Goal: Subscribe to service/newsletter

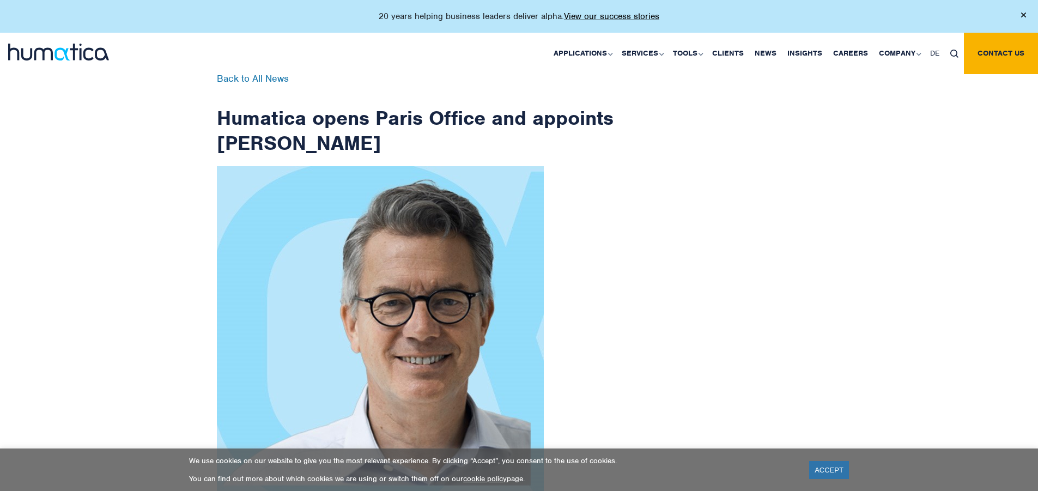
scroll to position [1738, 0]
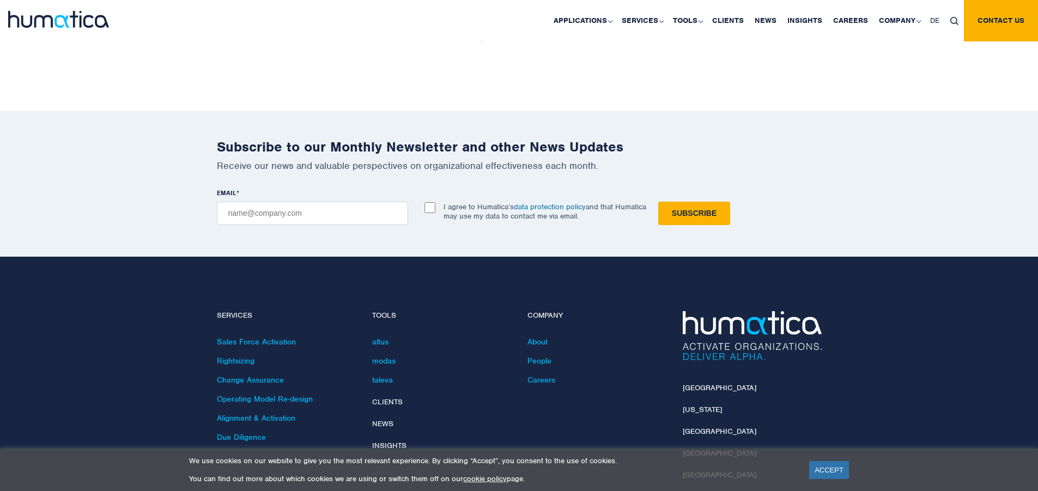
checkbox input "true"
type input "[EMAIL_ADDRESS][DOMAIN_NAME]"
click at [658, 202] on input "Subscribe" at bounding box center [694, 213] width 72 height 23
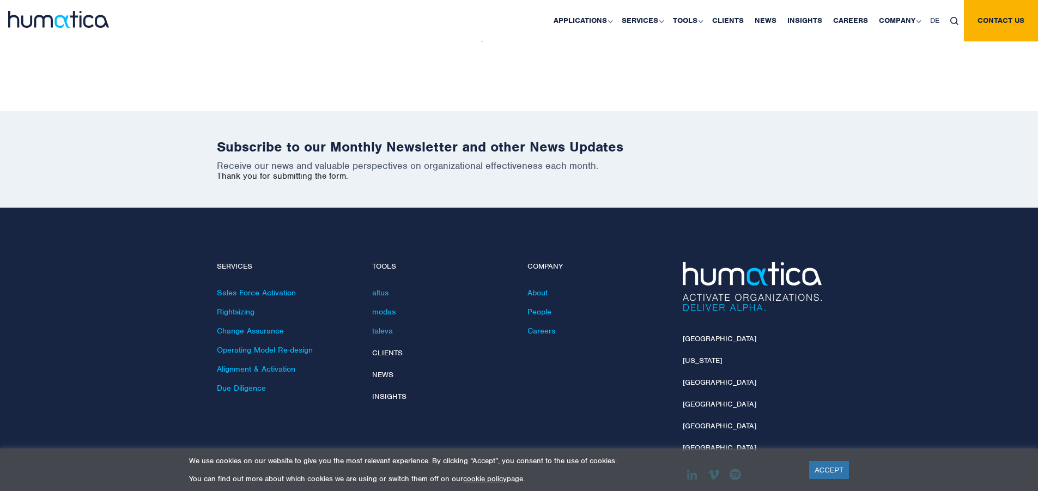
scroll to position [1689, 0]
